Goal: Information Seeking & Learning: Compare options

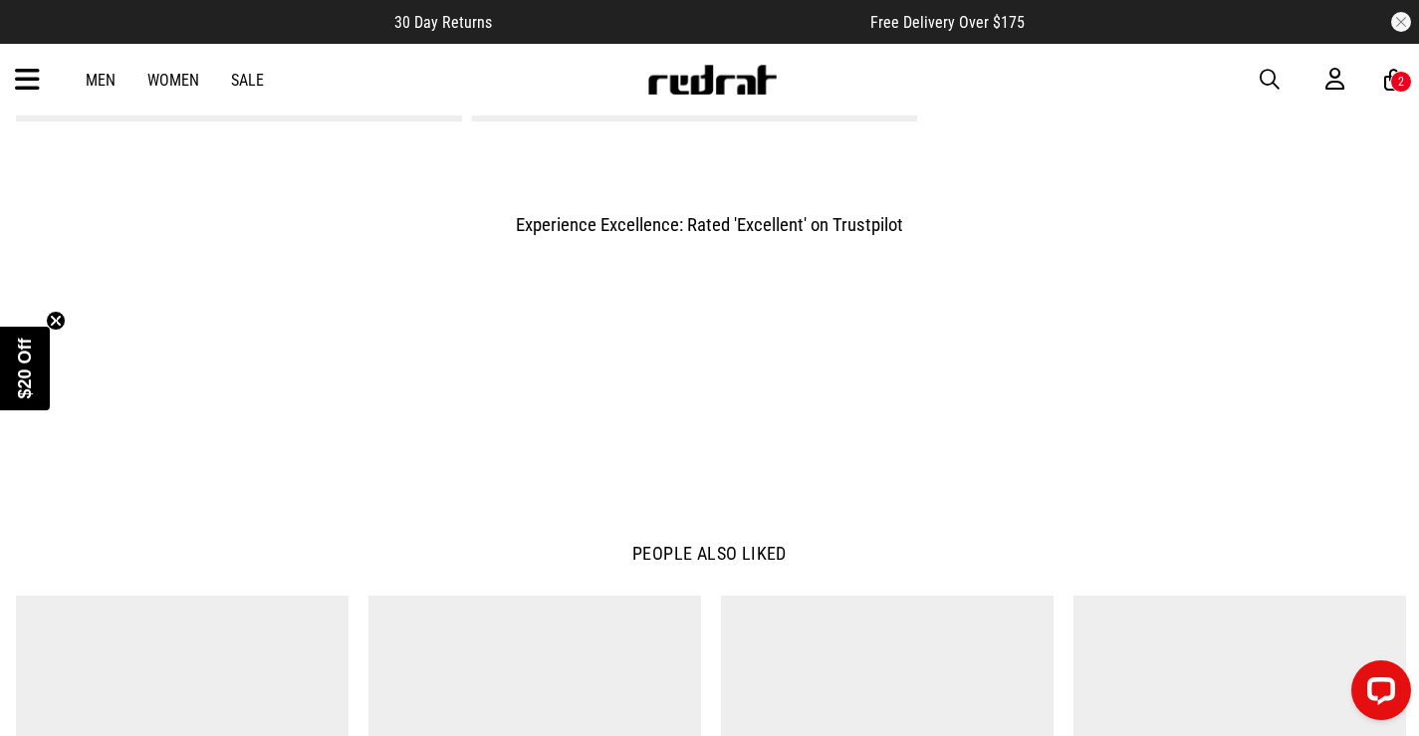
scroll to position [1928, 0]
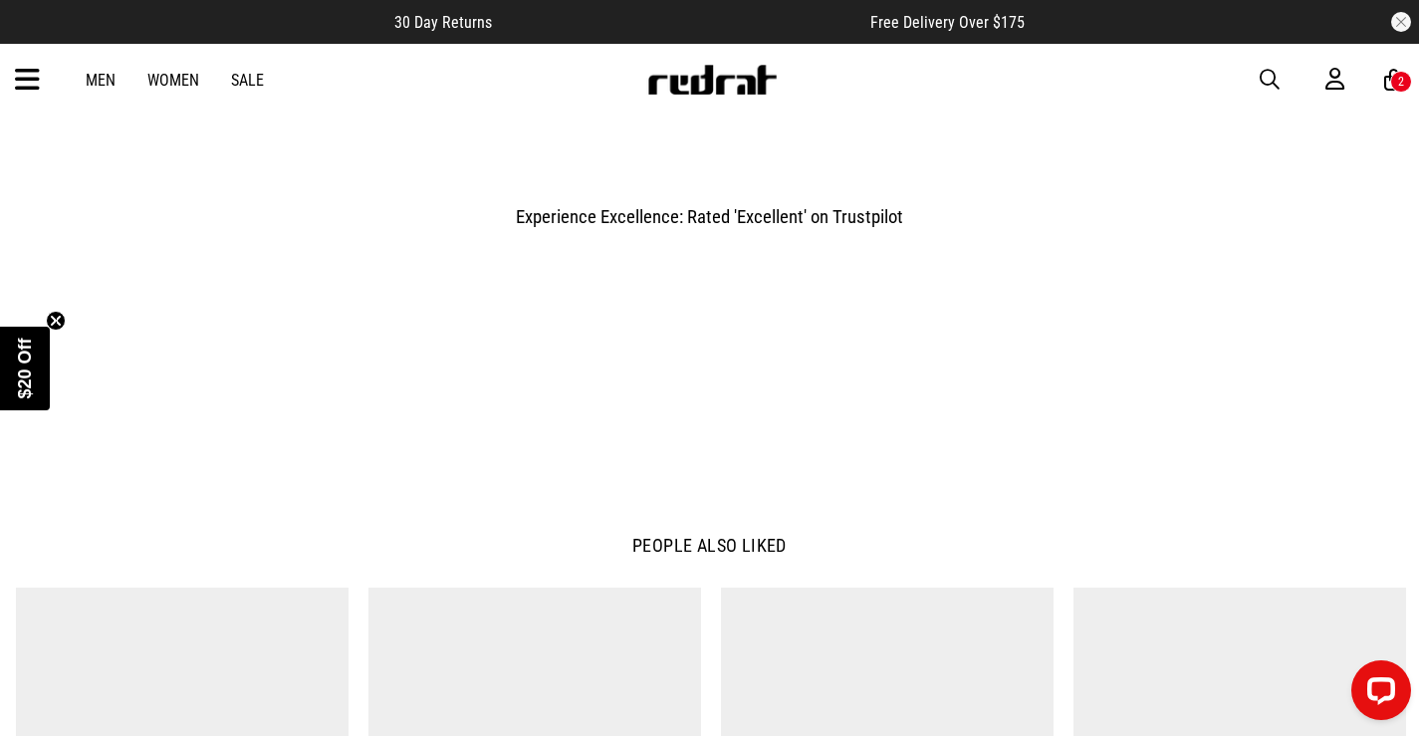
click at [1399, 84] on div "2" at bounding box center [1401, 82] width 6 height 14
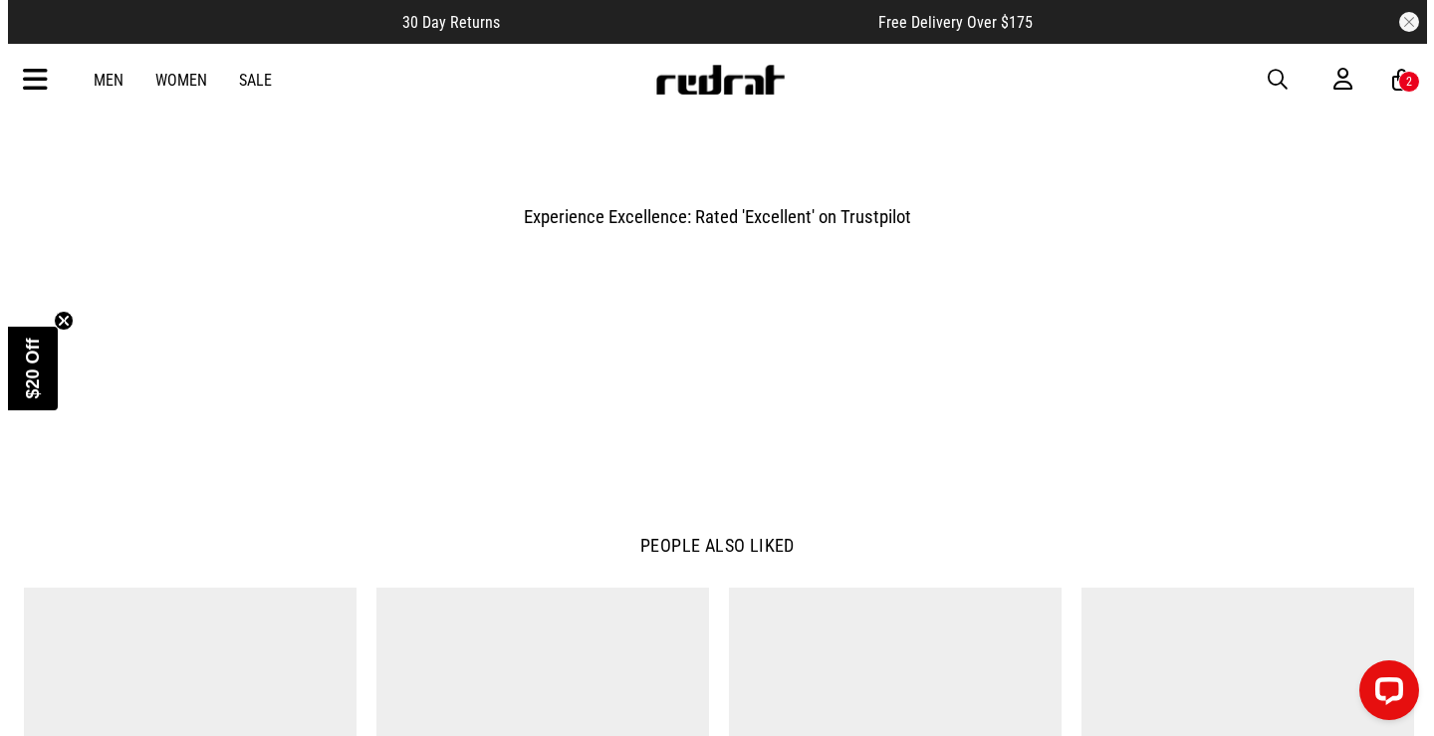
scroll to position [1941, 0]
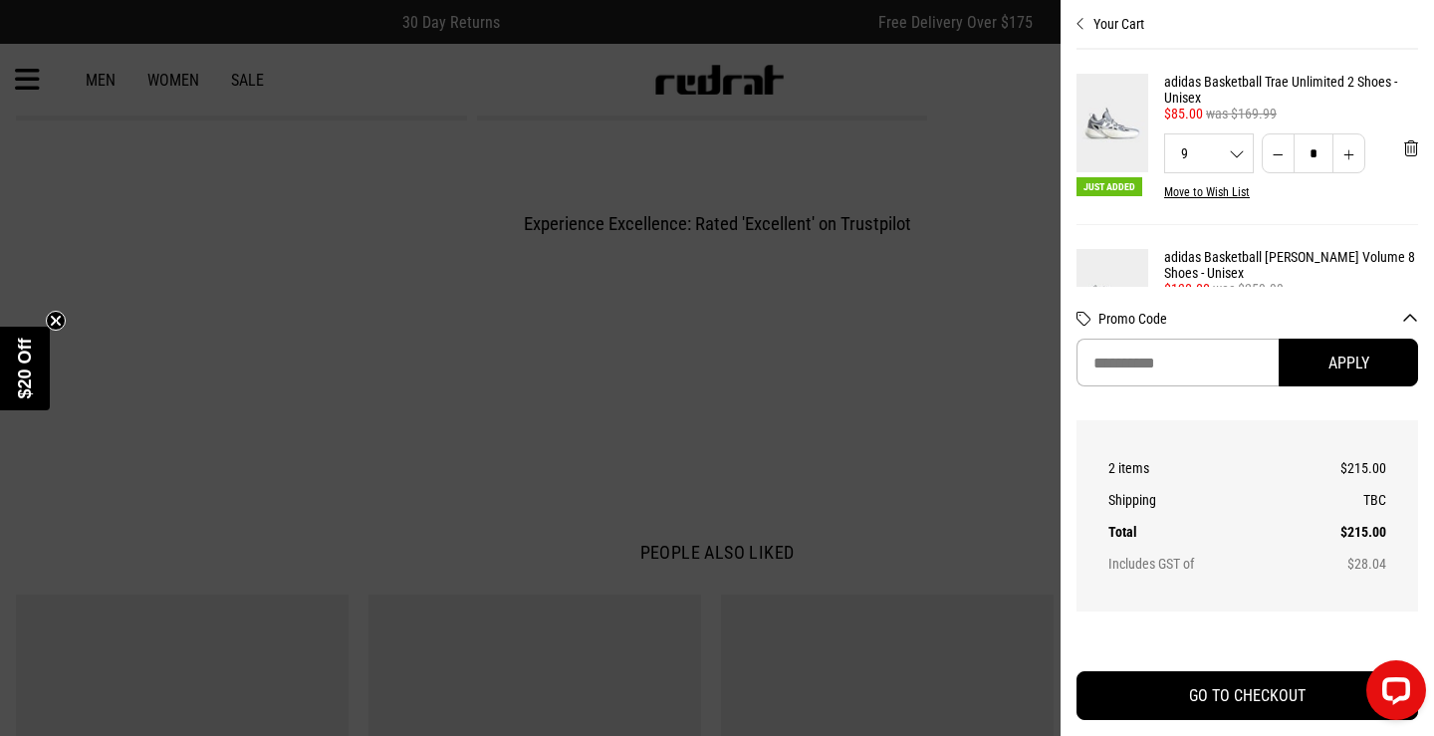
click at [1275, 160] on button "Decrease quantity" at bounding box center [1278, 153] width 33 height 40
click at [1262, 161] on button "Decrease quantity" at bounding box center [1278, 153] width 33 height 40
click at [1388, 151] on button "'Remove from cart" at bounding box center [1411, 148] width 46 height 50
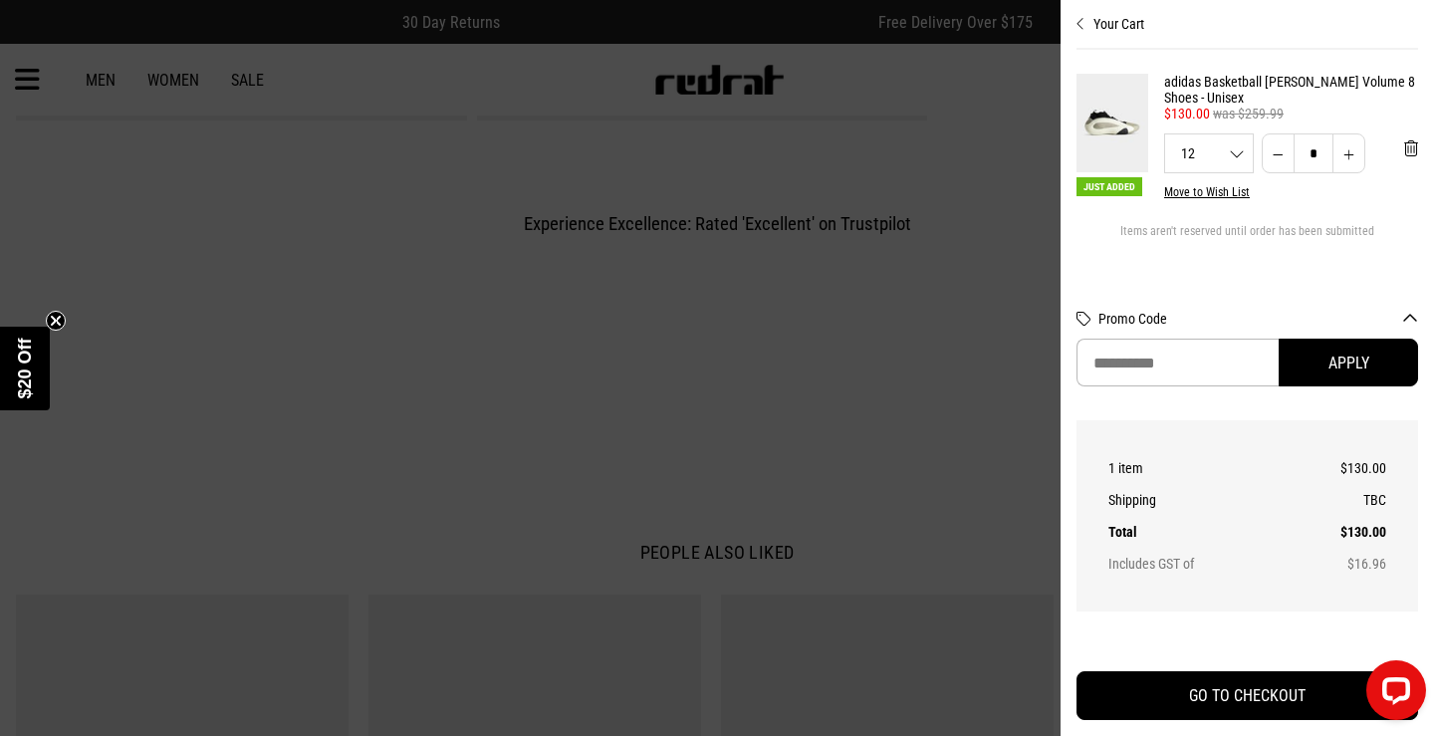
click at [970, 168] on div at bounding box center [717, 368] width 1434 height 736
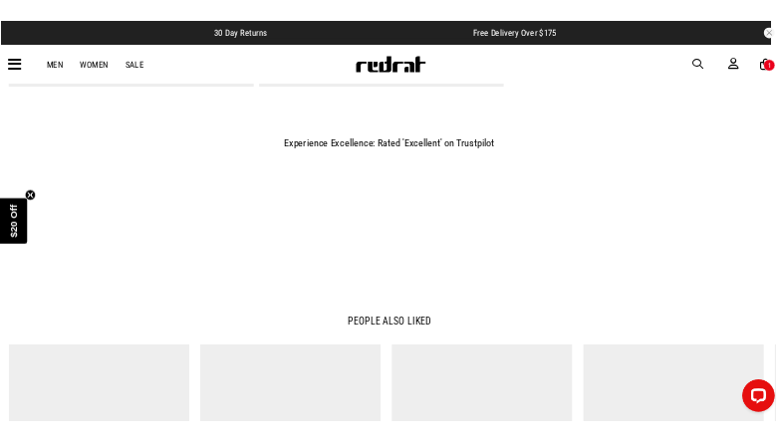
scroll to position [1928, 0]
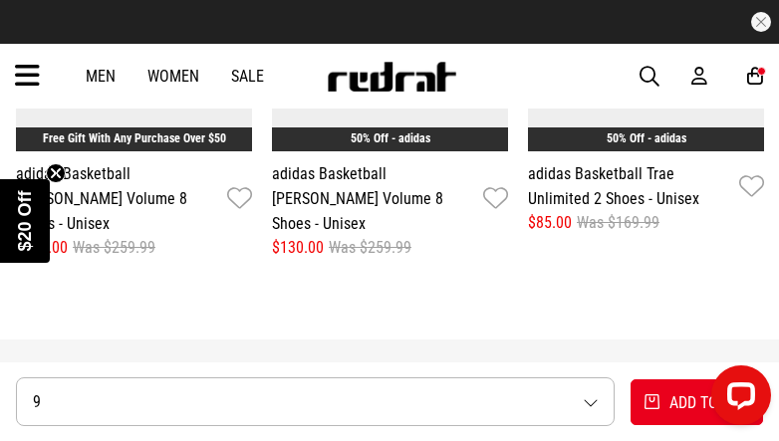
click at [249, 73] on link "Sale" at bounding box center [247, 76] width 33 height 19
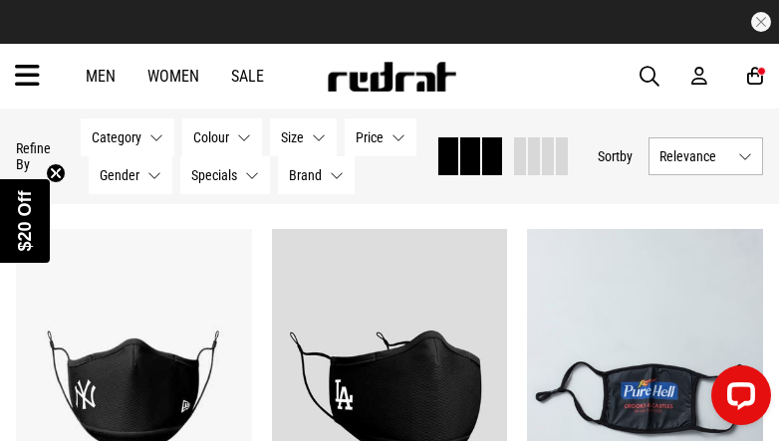
scroll to position [1693, 0]
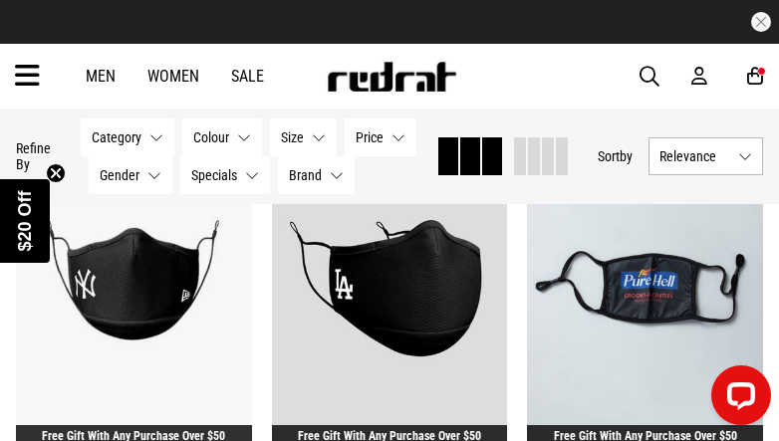
click at [155, 143] on button "Category None selected" at bounding box center [128, 137] width 94 height 38
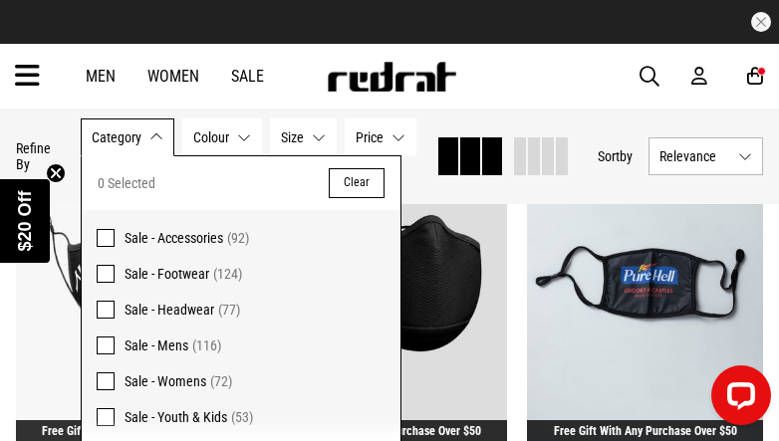
click at [102, 280] on span at bounding box center [106, 274] width 18 height 18
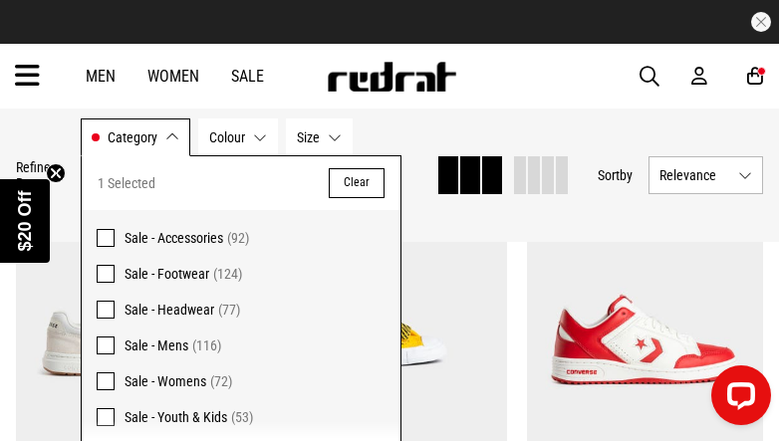
click at [495, 223] on div "Hide Refine s Refine By Filters Category Sale - Footwear Category 1 Selected Cl…" at bounding box center [389, 175] width 779 height 133
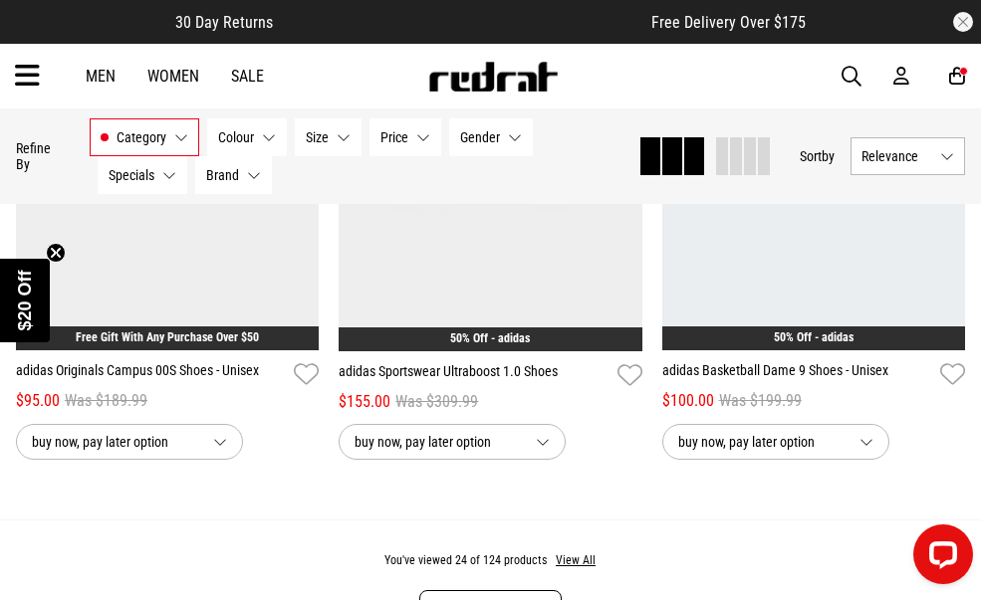
scroll to position [4731, 0]
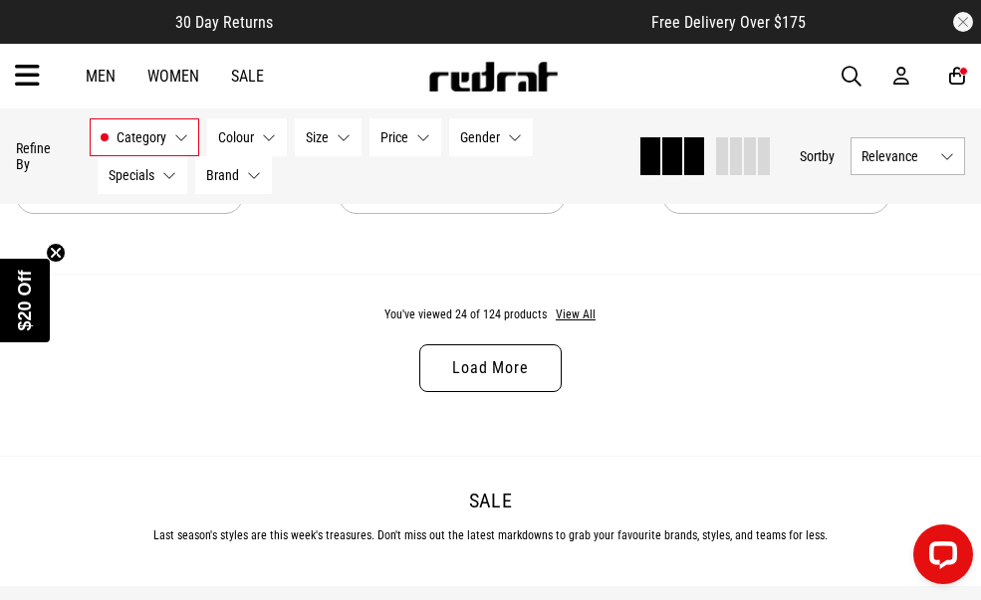
click at [454, 381] on link "Load More" at bounding box center [489, 369] width 141 height 48
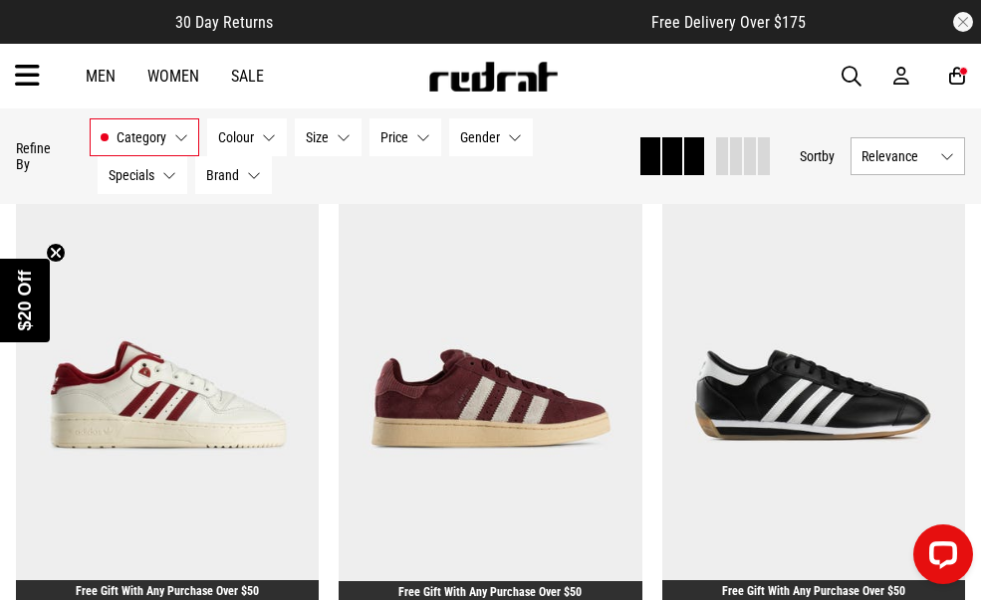
scroll to position [9211, 0]
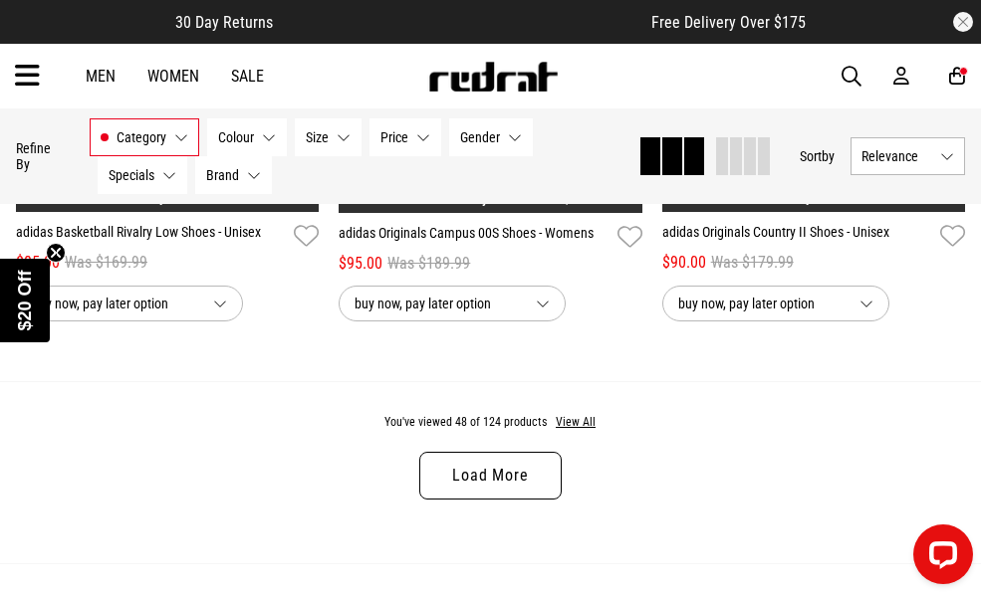
click at [484, 440] on link "Load More" at bounding box center [489, 476] width 141 height 48
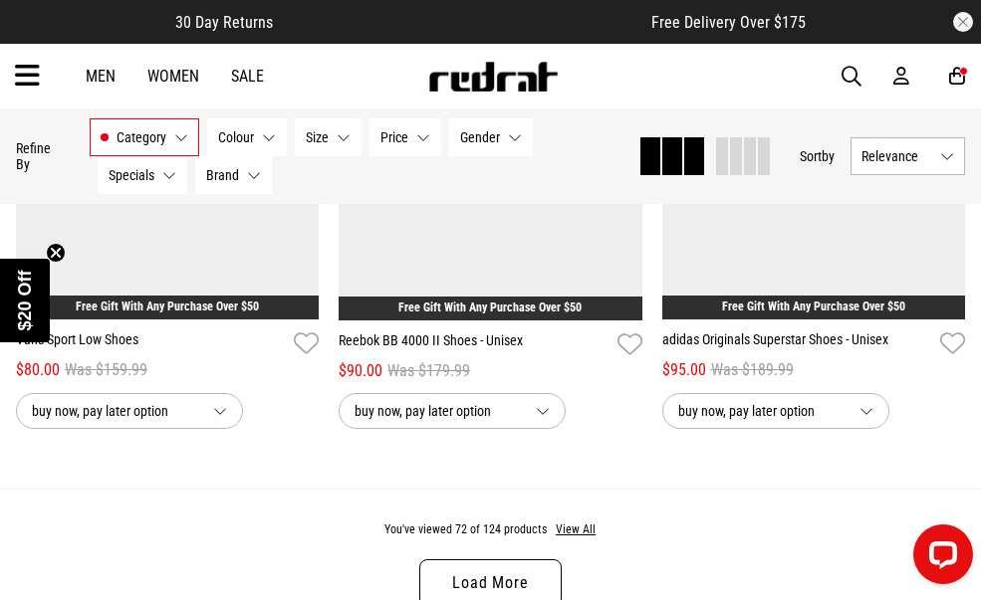
scroll to position [13891, 0]
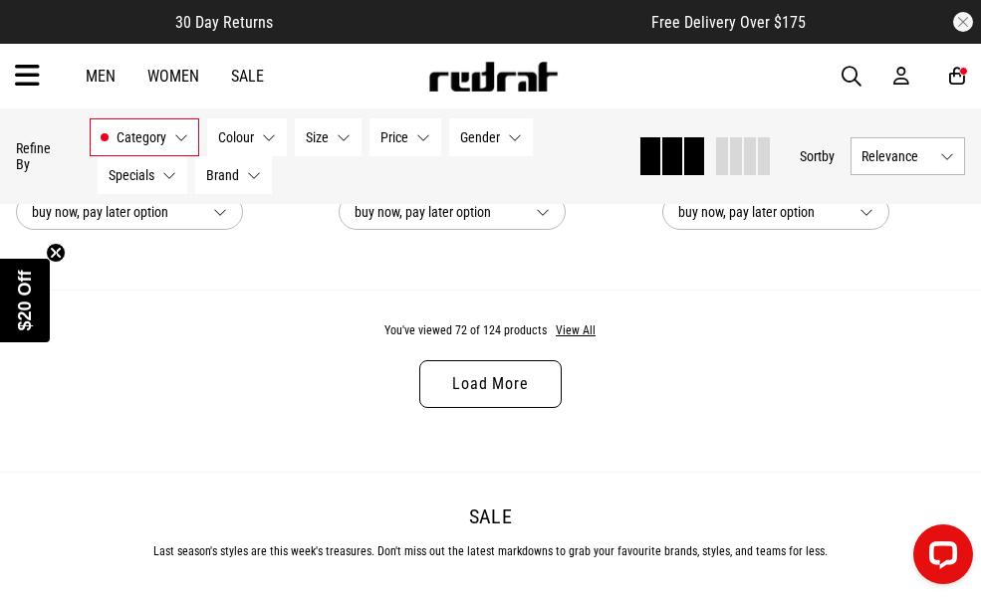
click at [544, 408] on link "Load More" at bounding box center [489, 384] width 141 height 48
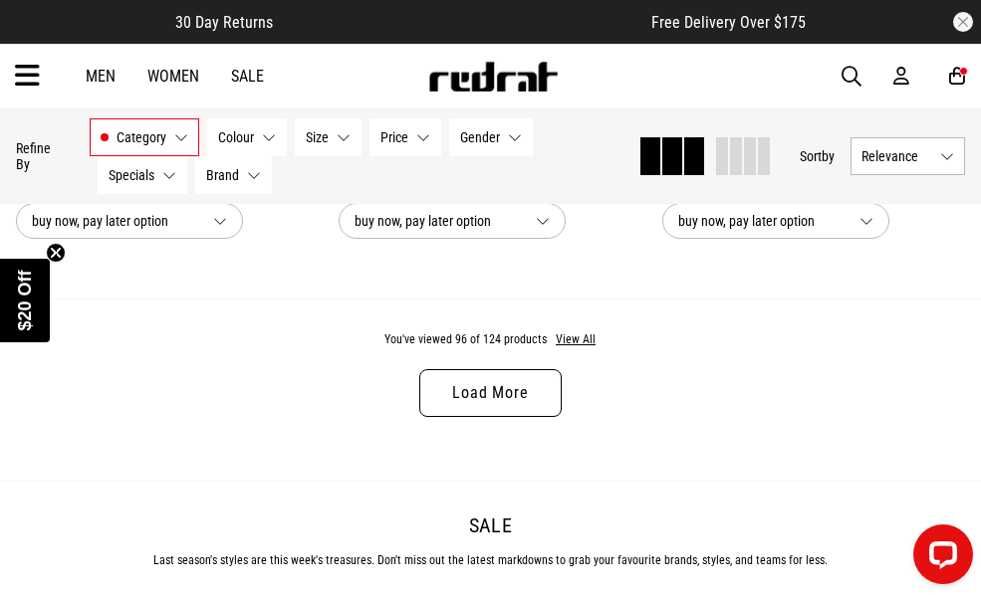
scroll to position [18471, 0]
click at [543, 413] on link "Load More" at bounding box center [489, 392] width 141 height 48
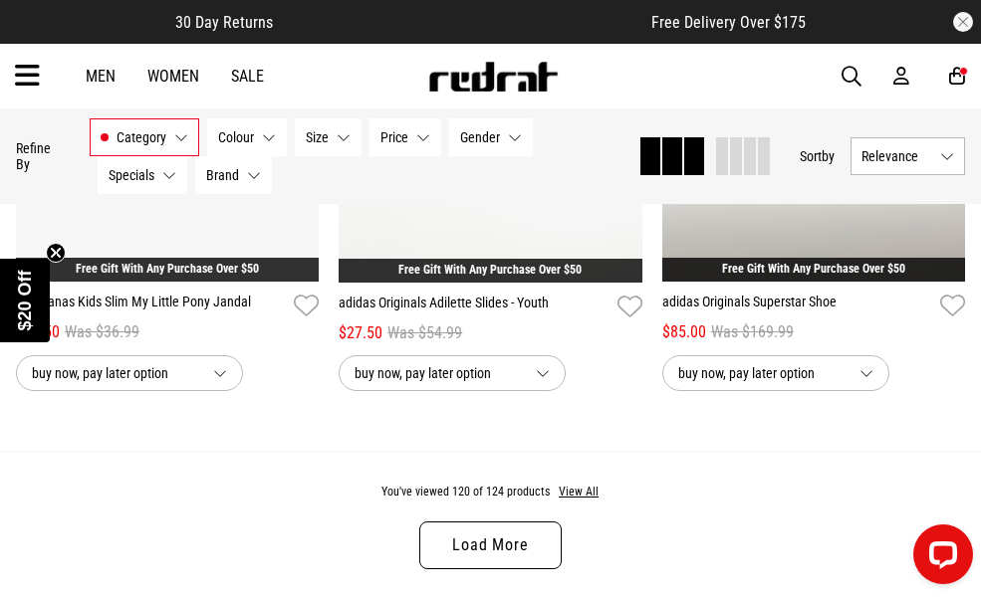
scroll to position [23052, 0]
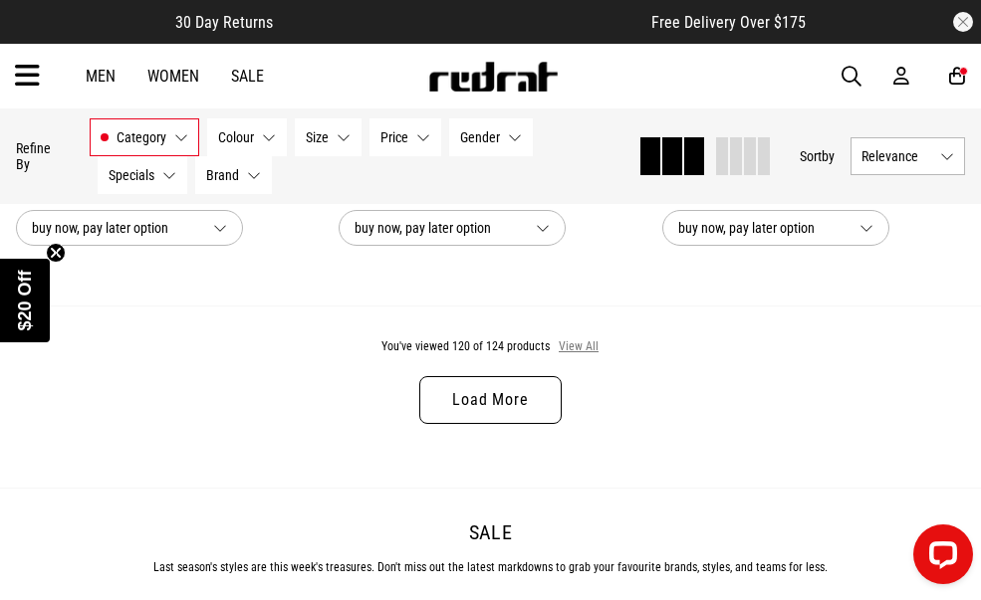
click at [574, 356] on button "View All" at bounding box center [579, 348] width 42 height 18
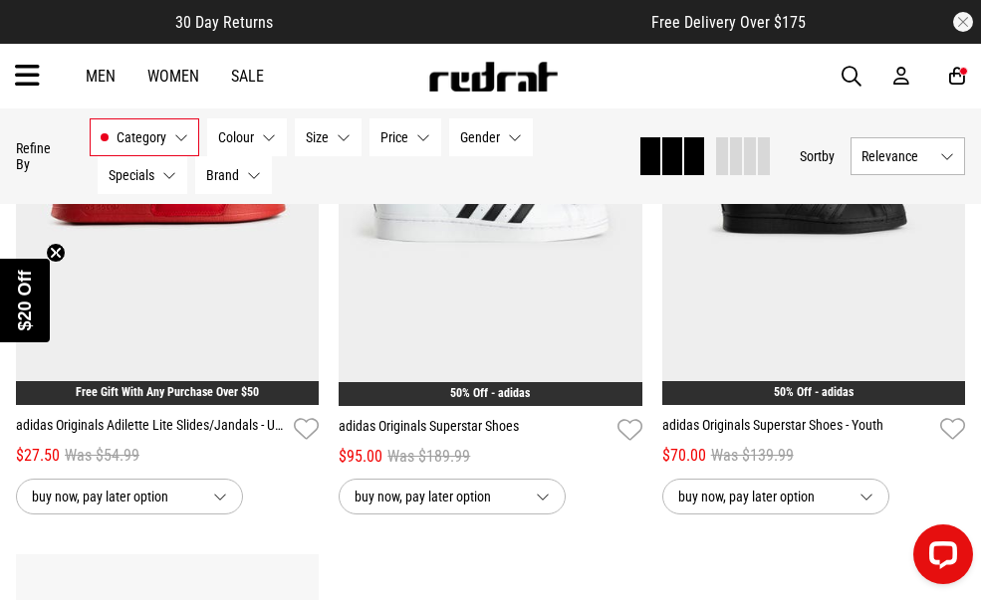
scroll to position [23350, 0]
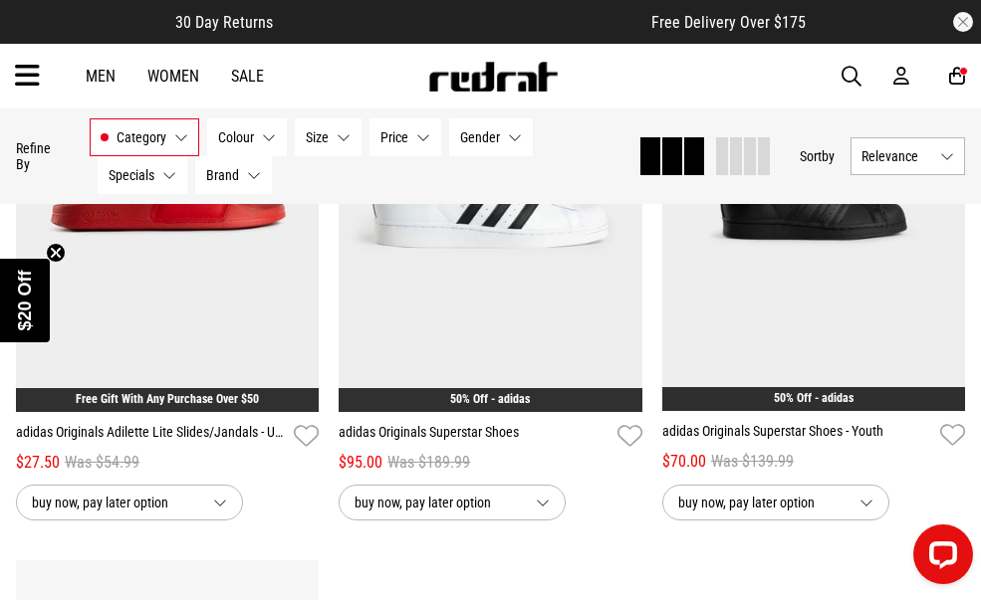
click at [778, 145] on button "Relevance" at bounding box center [907, 156] width 115 height 38
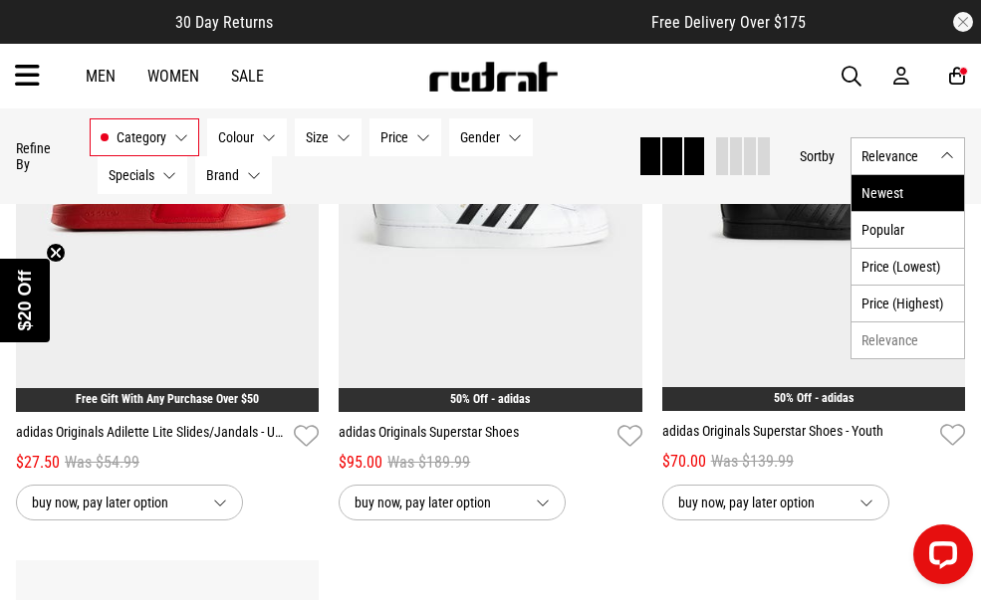
click at [778, 196] on li "Newest" at bounding box center [907, 193] width 113 height 36
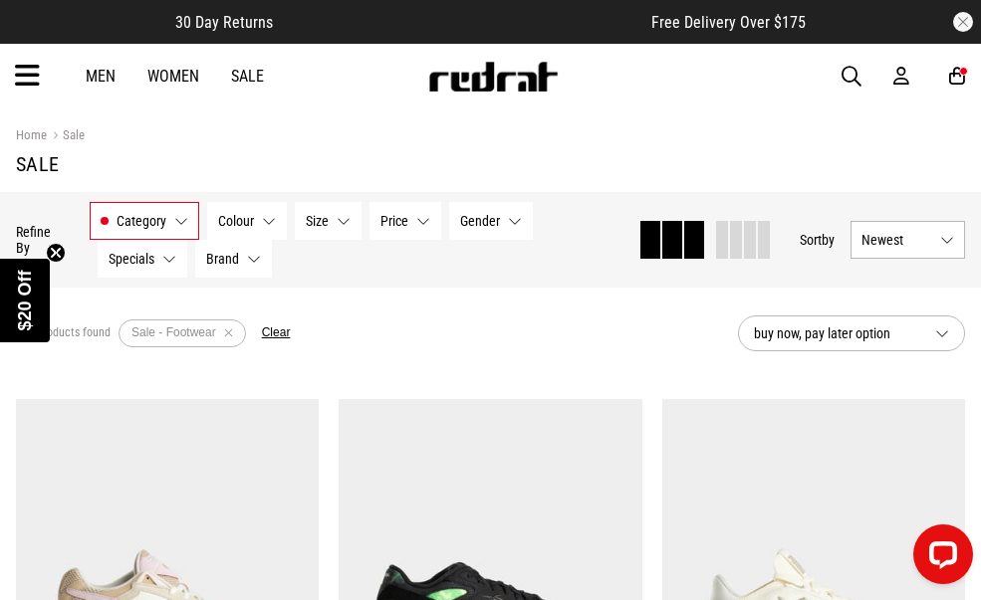
click at [224, 332] on button "Remove filter" at bounding box center [228, 334] width 25 height 28
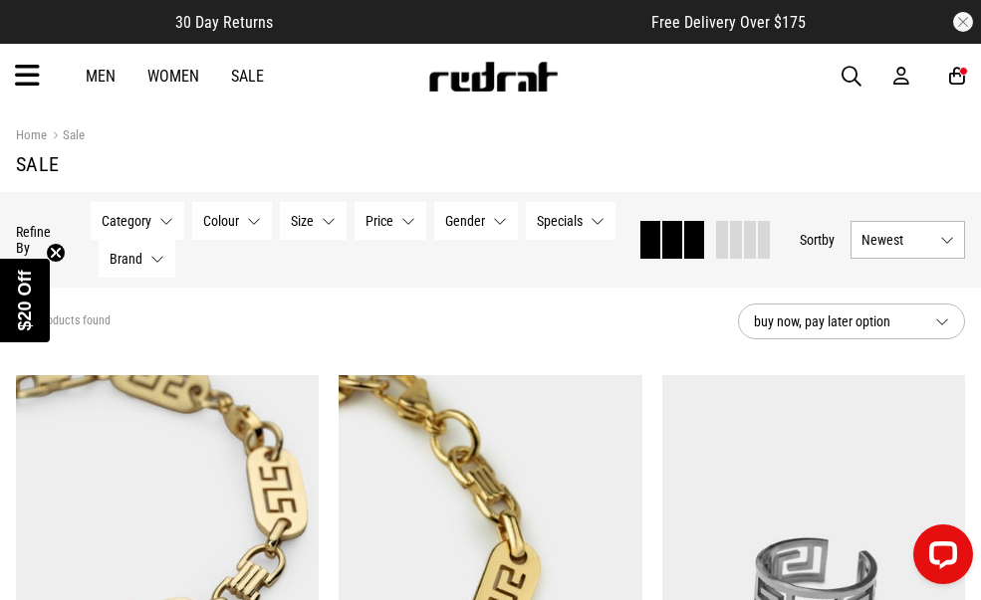
click at [127, 226] on span "Category" at bounding box center [127, 221] width 50 height 16
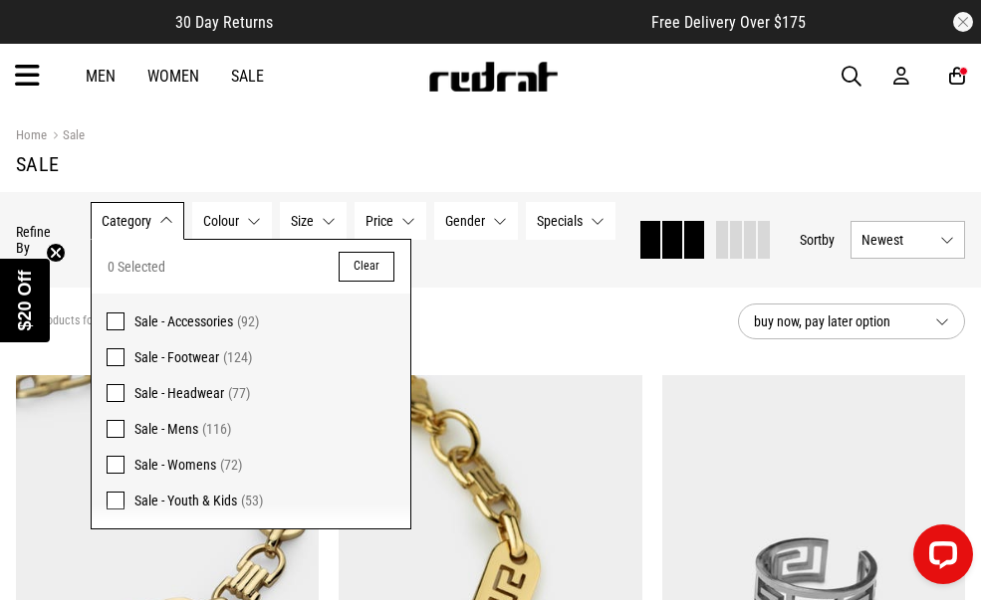
click at [120, 352] on span at bounding box center [116, 357] width 18 height 18
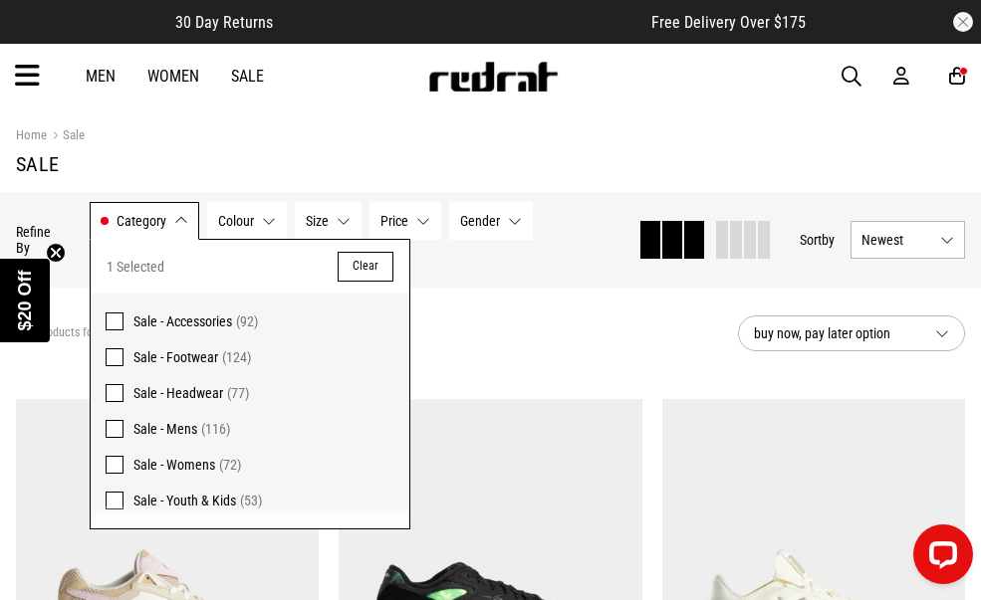
click at [606, 364] on section "124 products found Active Filters Sale - Footwear Clear buy now, pay later opti…" at bounding box center [490, 334] width 981 height 92
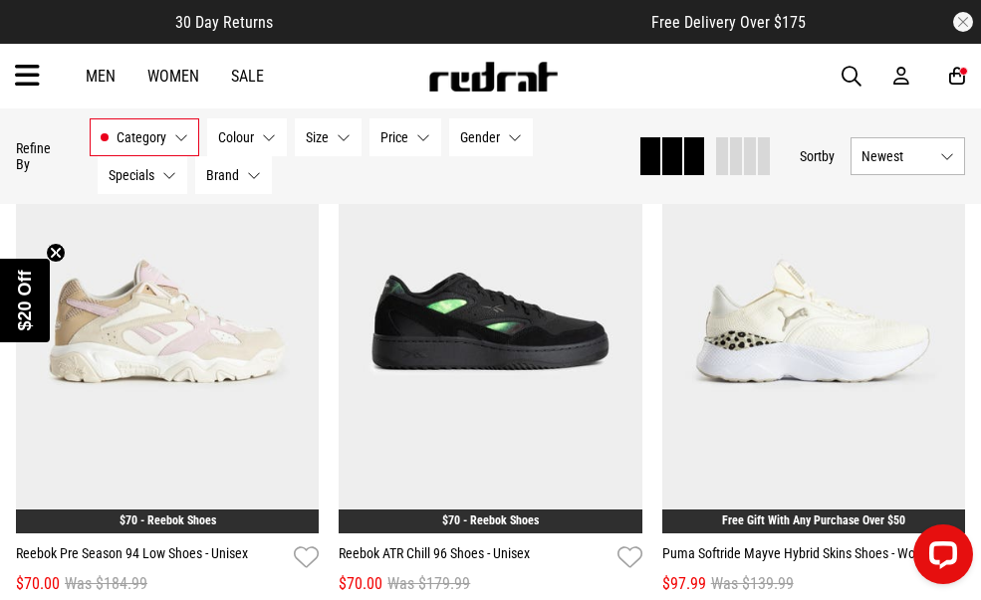
scroll to position [299, 0]
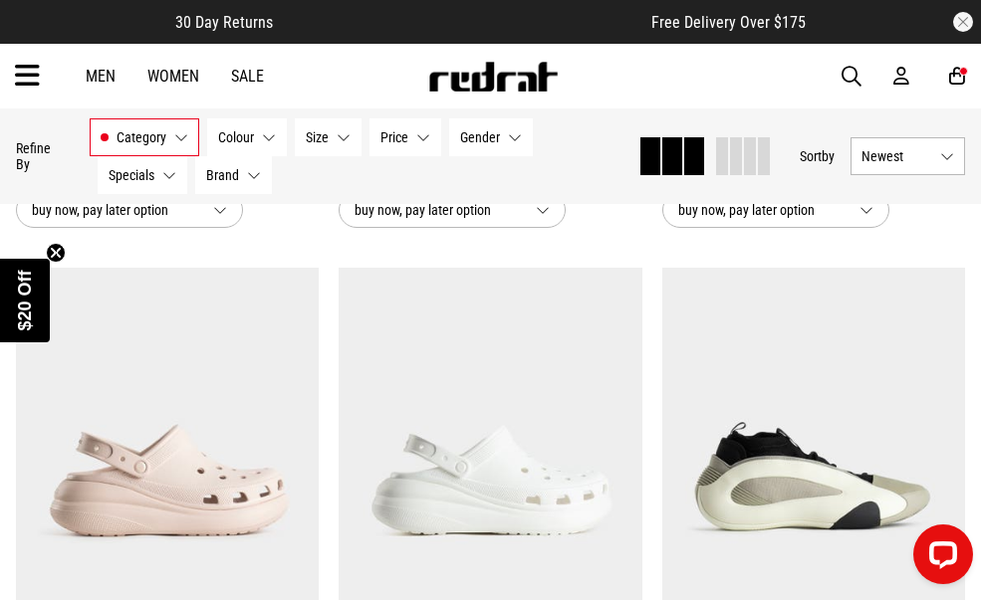
scroll to position [5974, 0]
